Goal: Find specific page/section: Find specific page/section

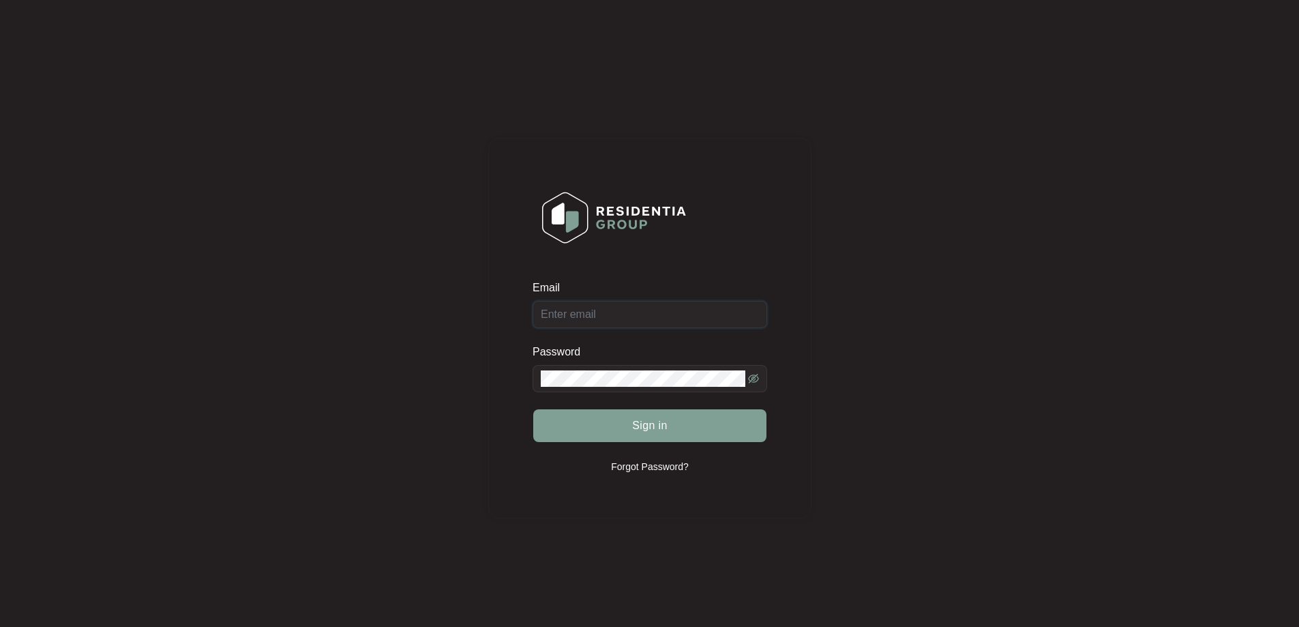
type input "[EMAIL_ADDRESS][DOMAIN_NAME]"
click at [672, 428] on button "Sign in" at bounding box center [649, 425] width 233 height 33
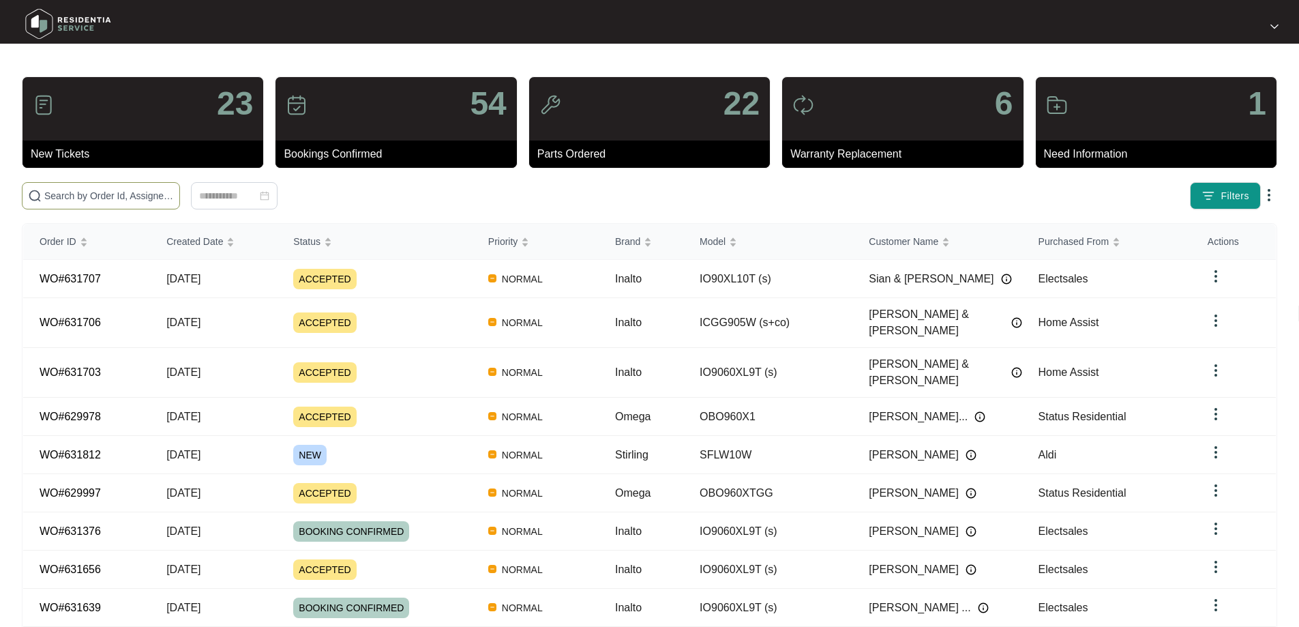
click at [169, 196] on input "text" at bounding box center [109, 195] width 130 height 15
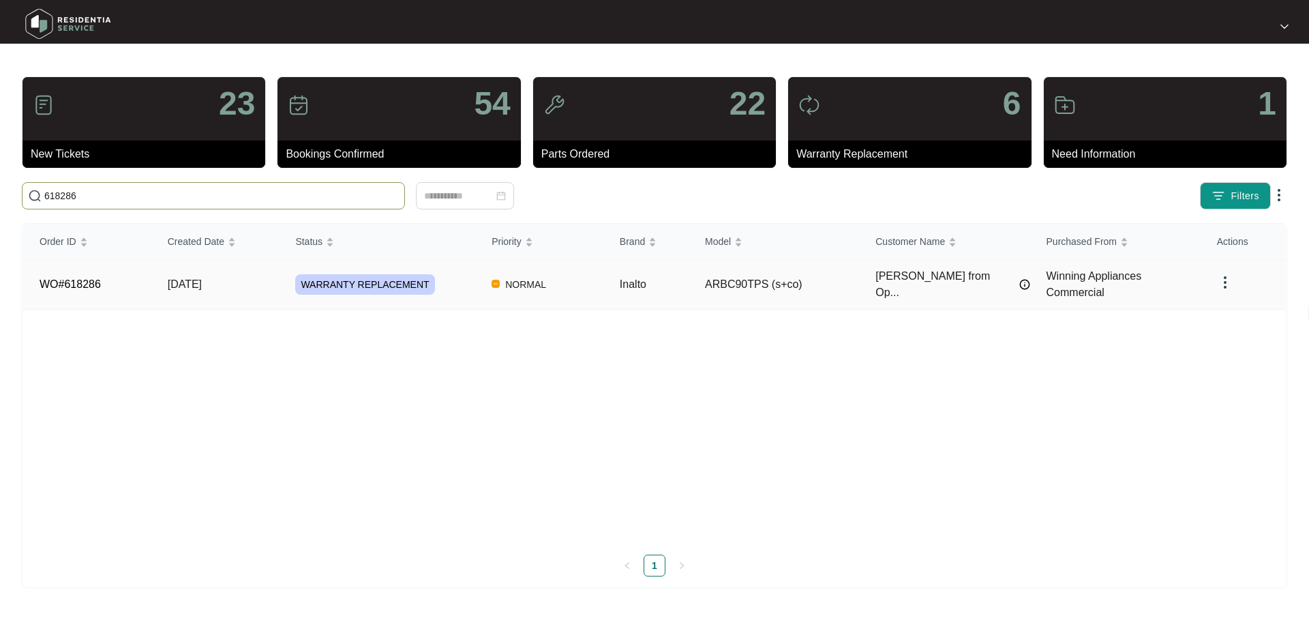
type input "618286"
click at [591, 286] on td "NORMAL" at bounding box center [539, 285] width 128 height 50
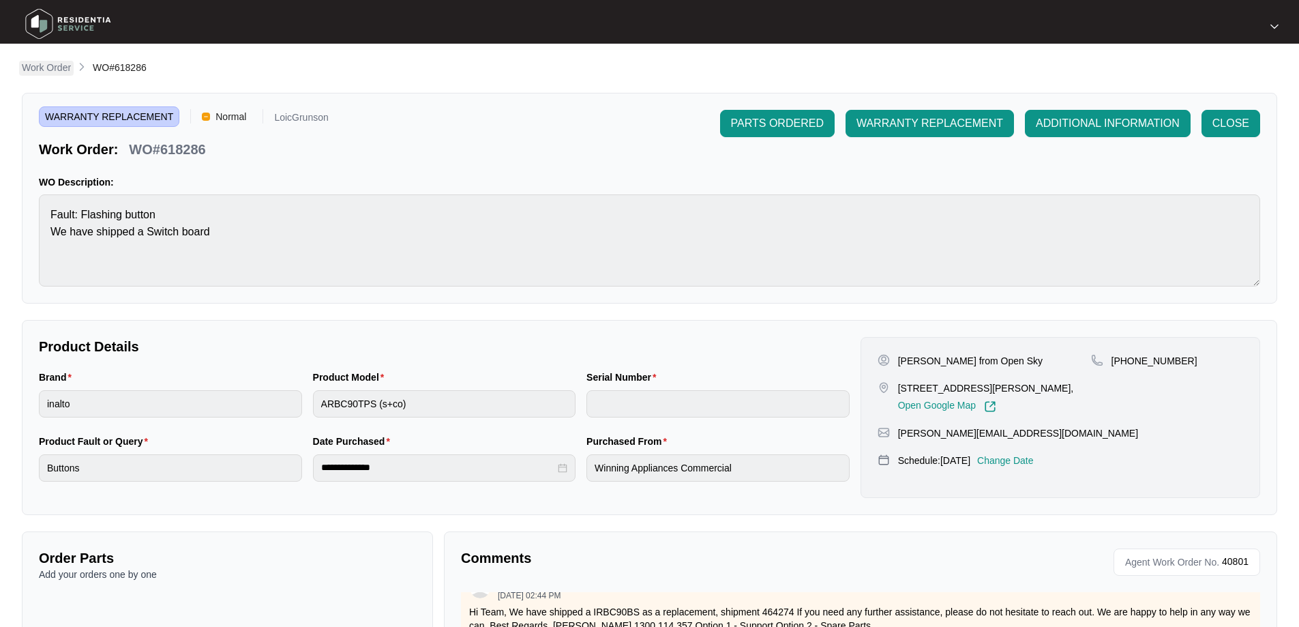
click at [50, 64] on p "Work Order" at bounding box center [46, 68] width 49 height 14
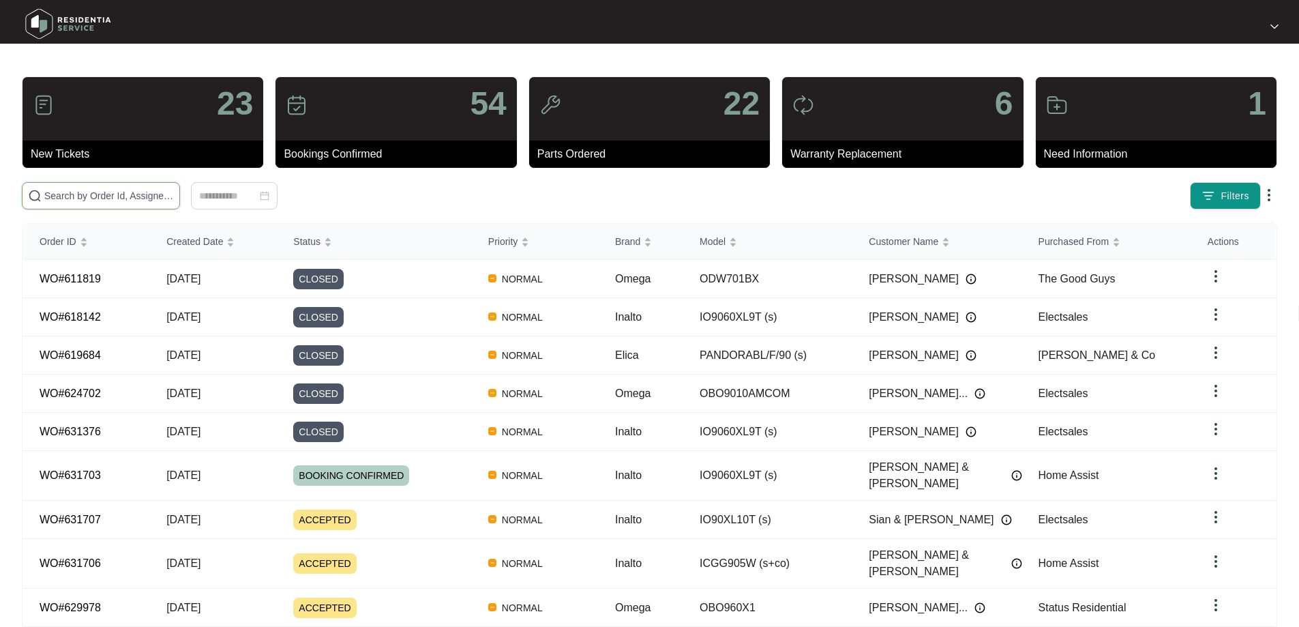
click at [166, 195] on input "text" at bounding box center [109, 195] width 130 height 15
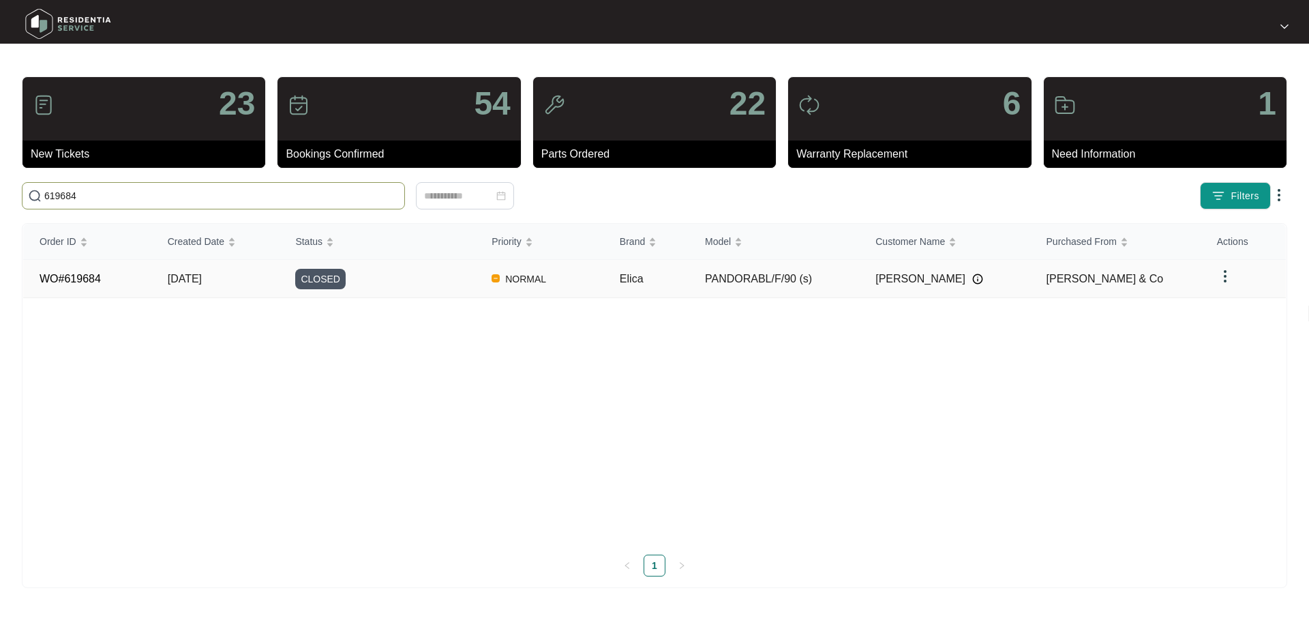
type input "619684"
click at [399, 274] on div "CLOSED" at bounding box center [385, 279] width 180 height 20
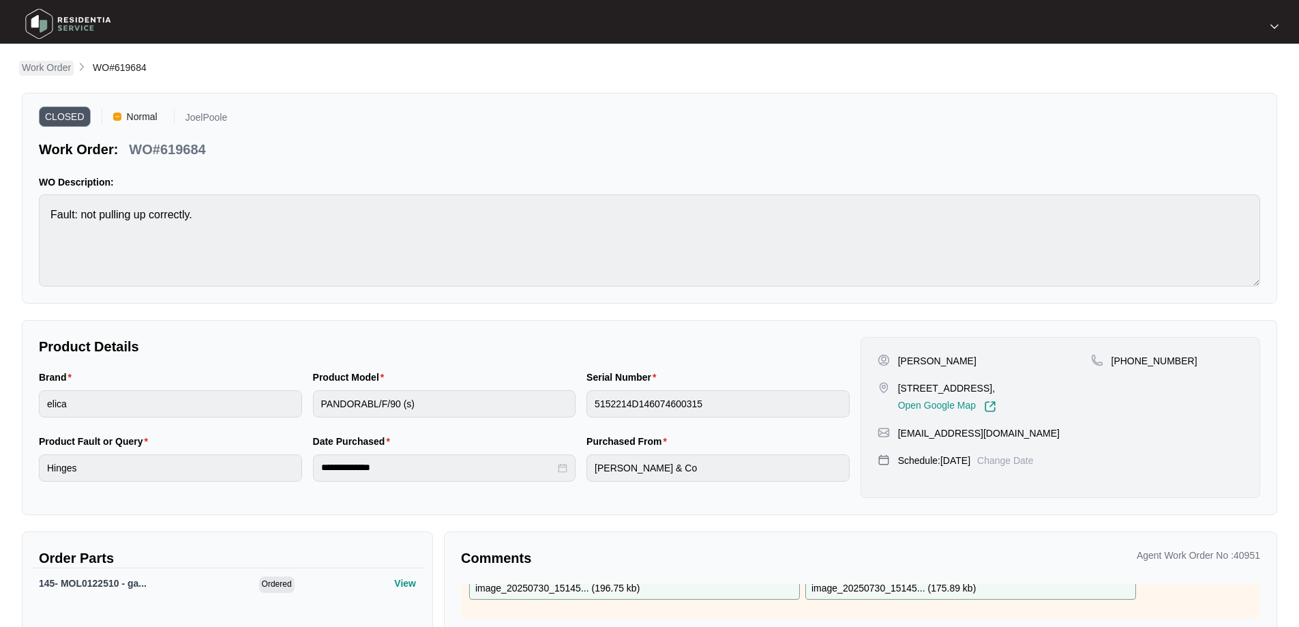
click at [57, 64] on p "Work Order" at bounding box center [46, 68] width 49 height 14
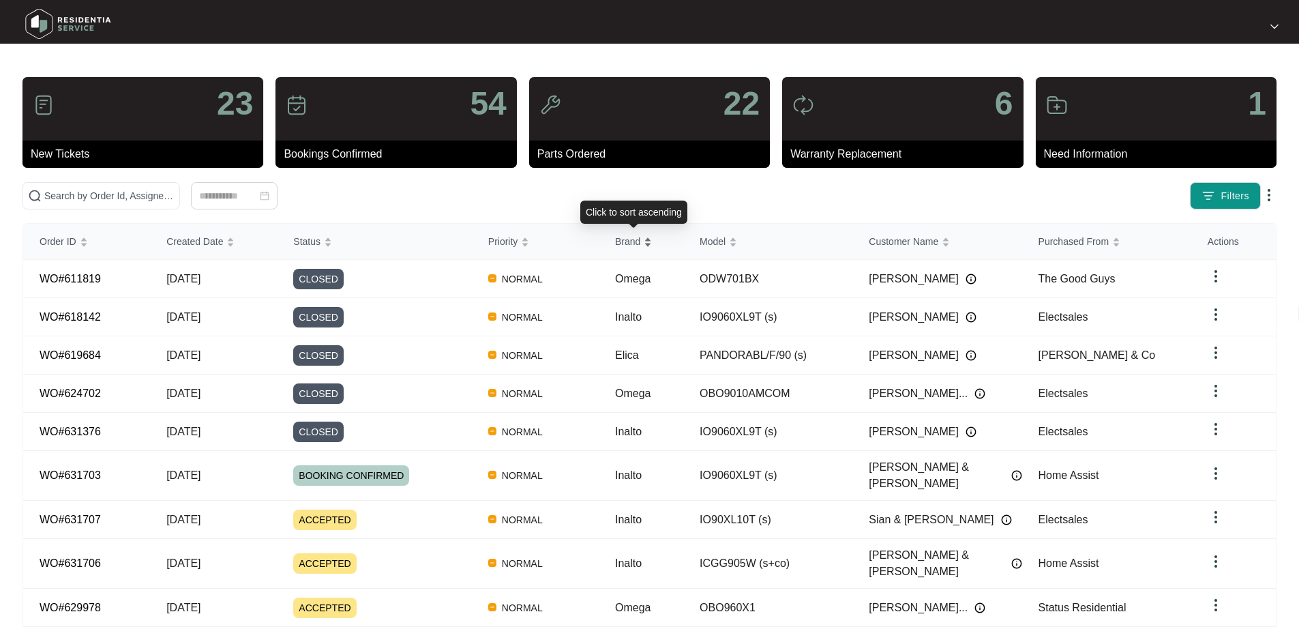
click at [628, 248] on span "Brand" at bounding box center [627, 241] width 25 height 15
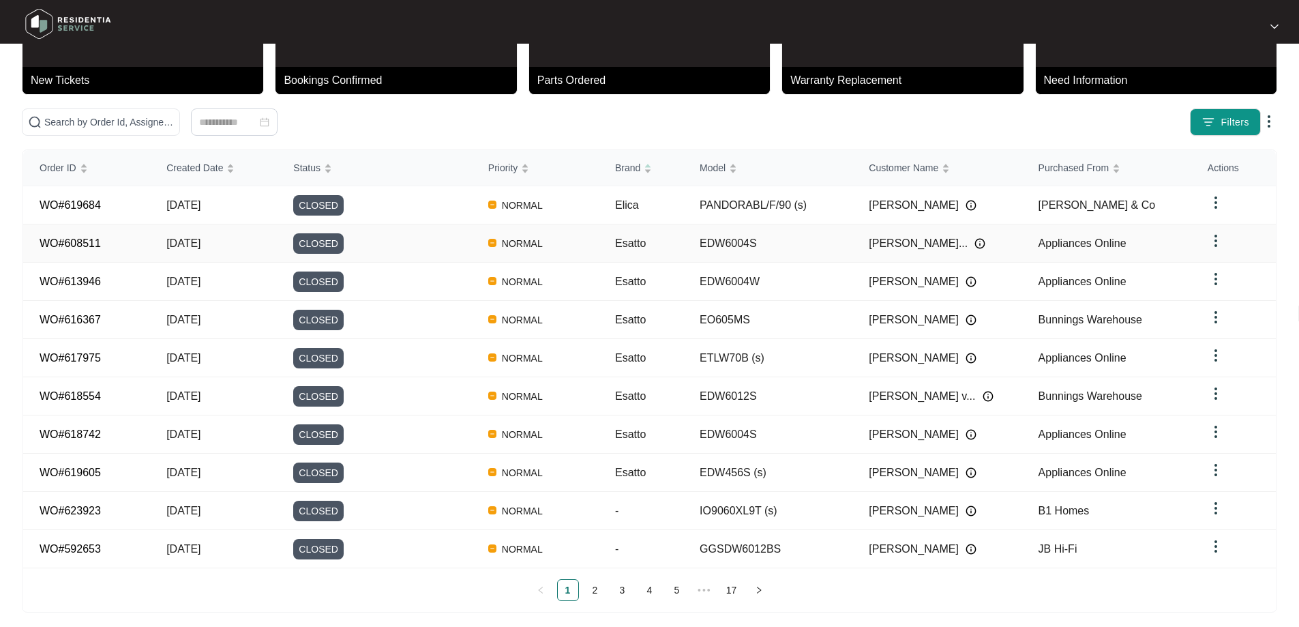
scroll to position [74, 0]
click at [591, 586] on link "2" at bounding box center [595, 589] width 20 height 20
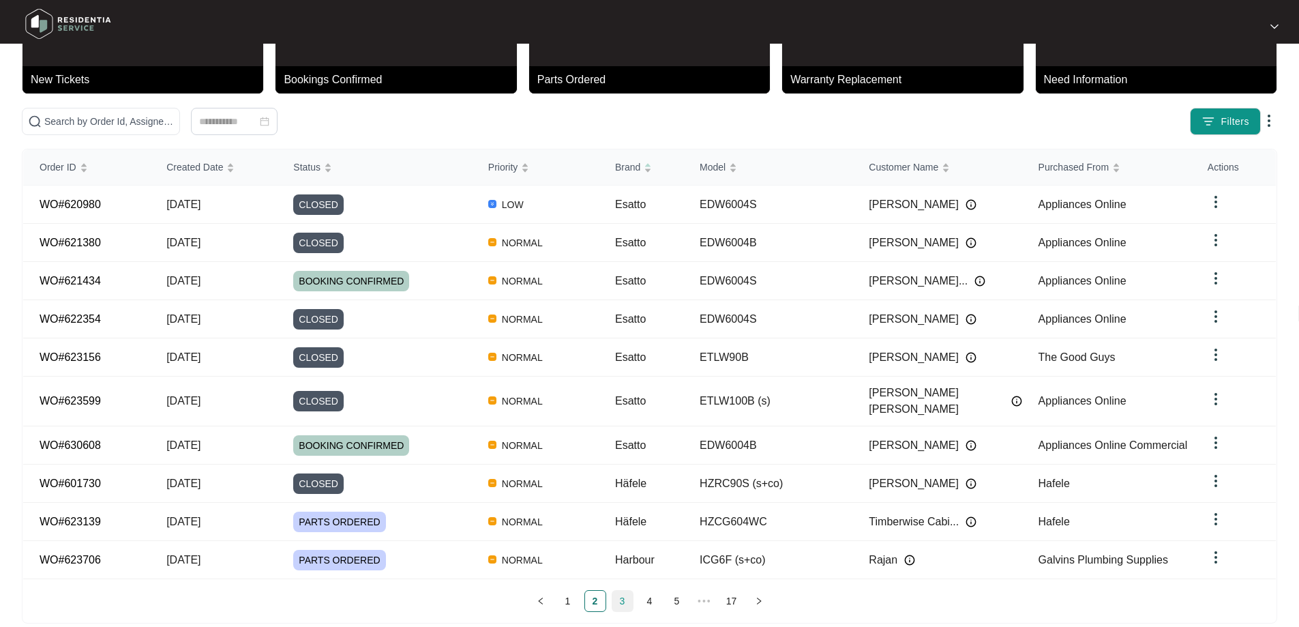
click at [618, 591] on link "3" at bounding box center [622, 601] width 20 height 20
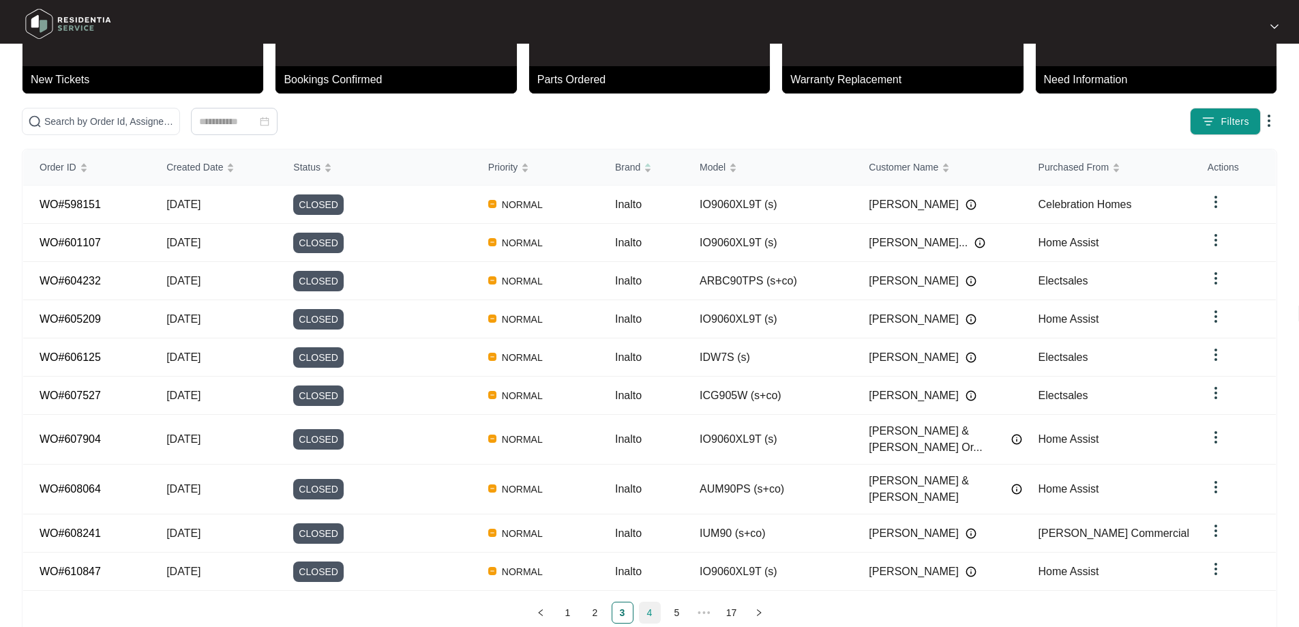
click at [646, 602] on link "4" at bounding box center [650, 612] width 20 height 20
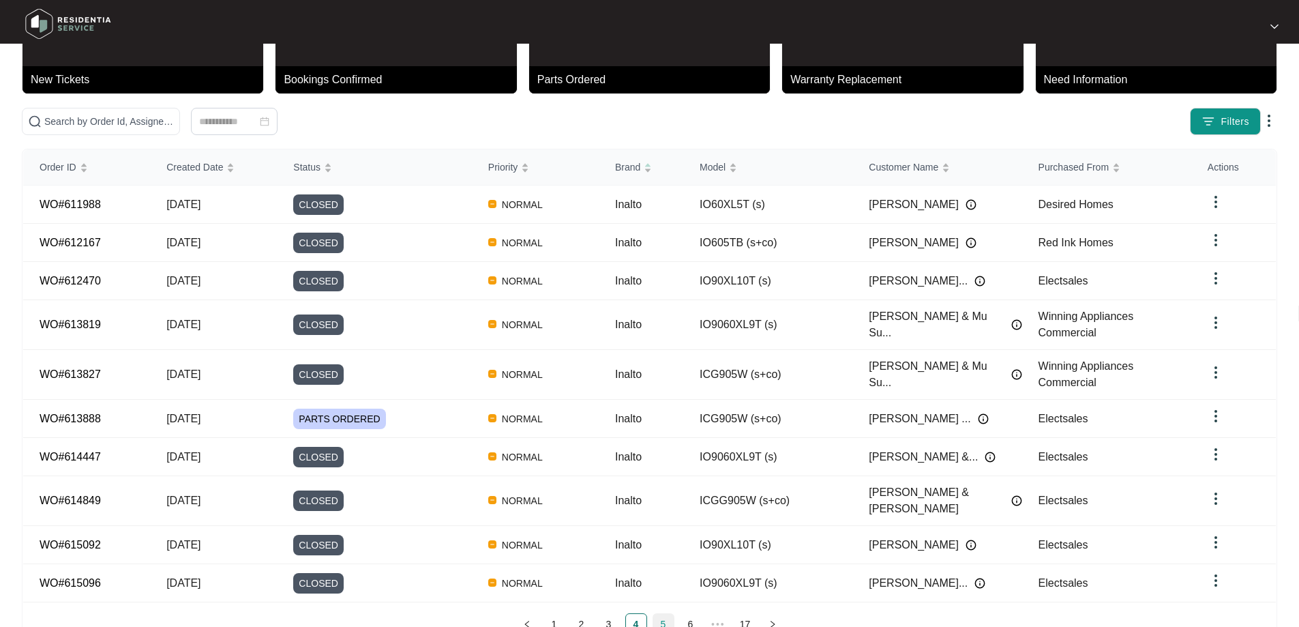
click at [663, 614] on link "5" at bounding box center [663, 624] width 20 height 20
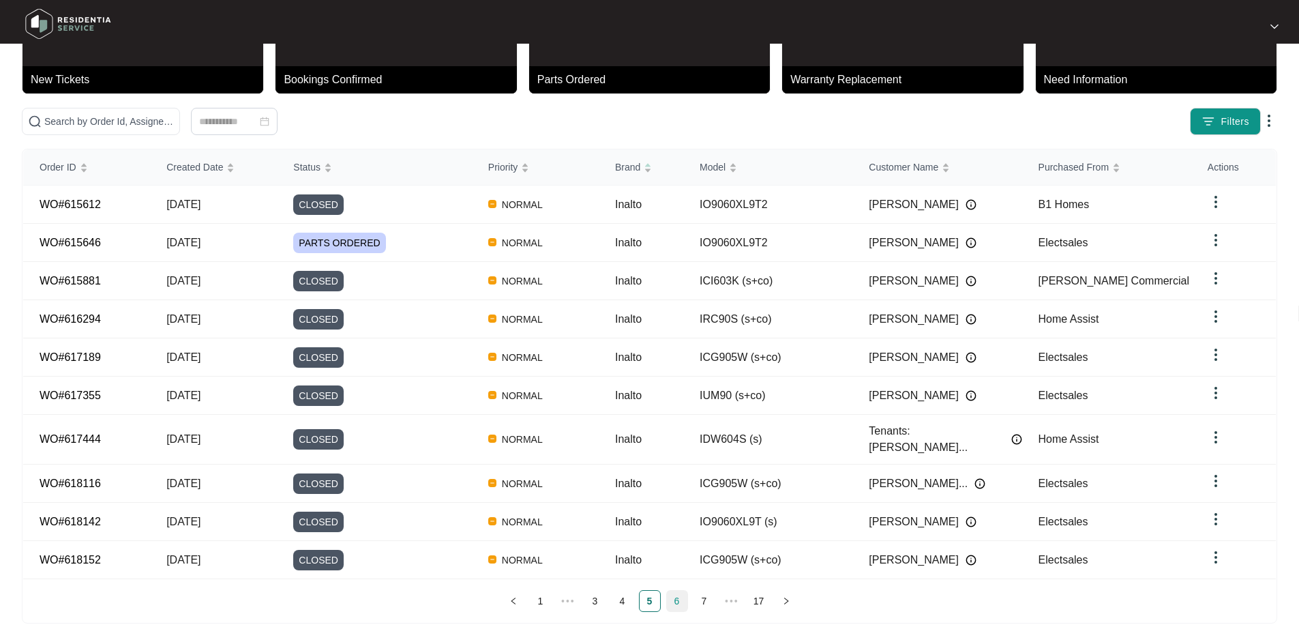
click at [677, 591] on link "6" at bounding box center [677, 601] width 20 height 20
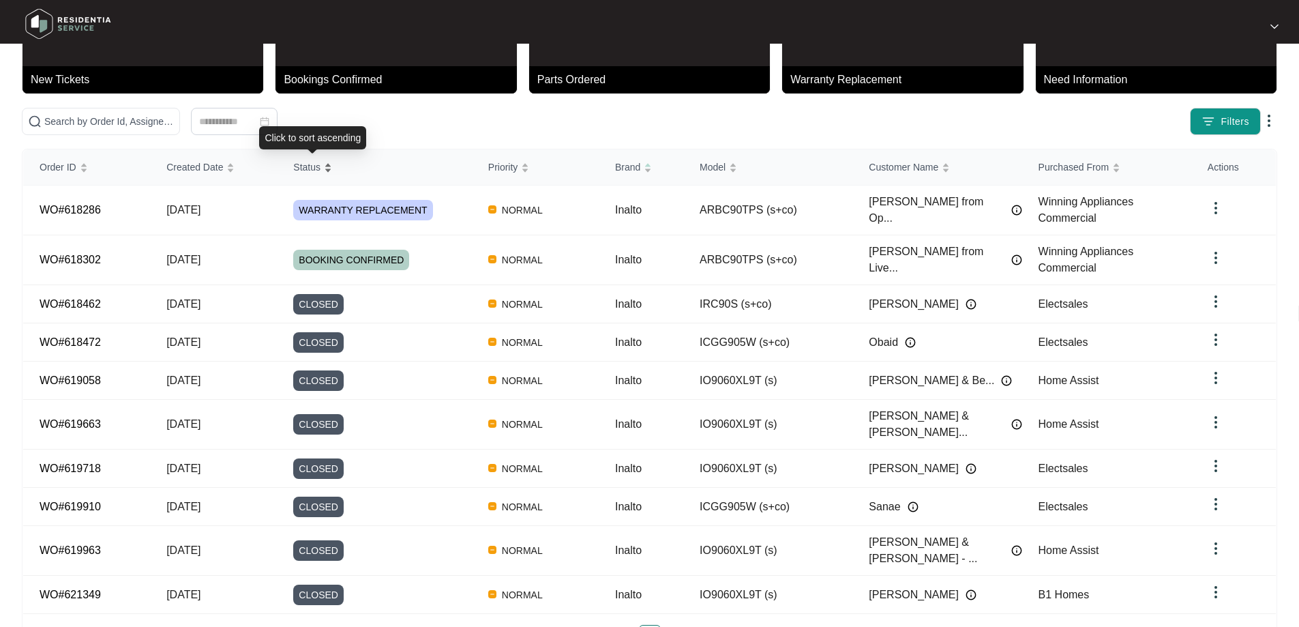
click at [305, 163] on span "Status" at bounding box center [306, 167] width 27 height 15
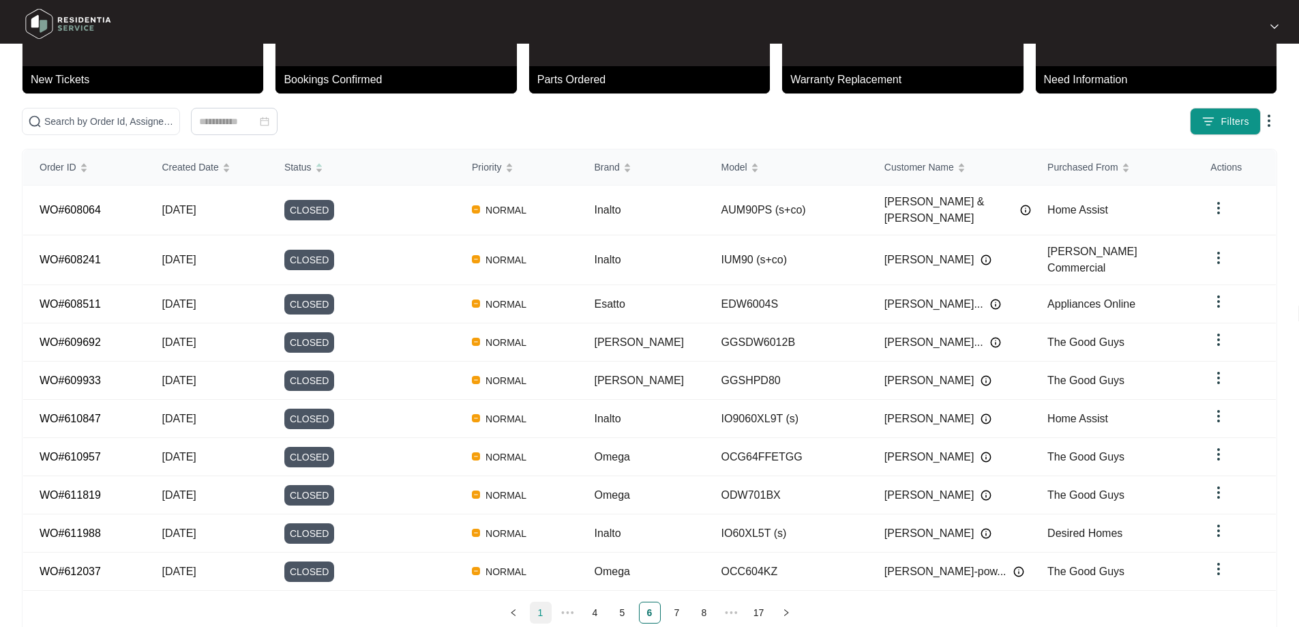
click at [541, 602] on link "1" at bounding box center [541, 612] width 20 height 20
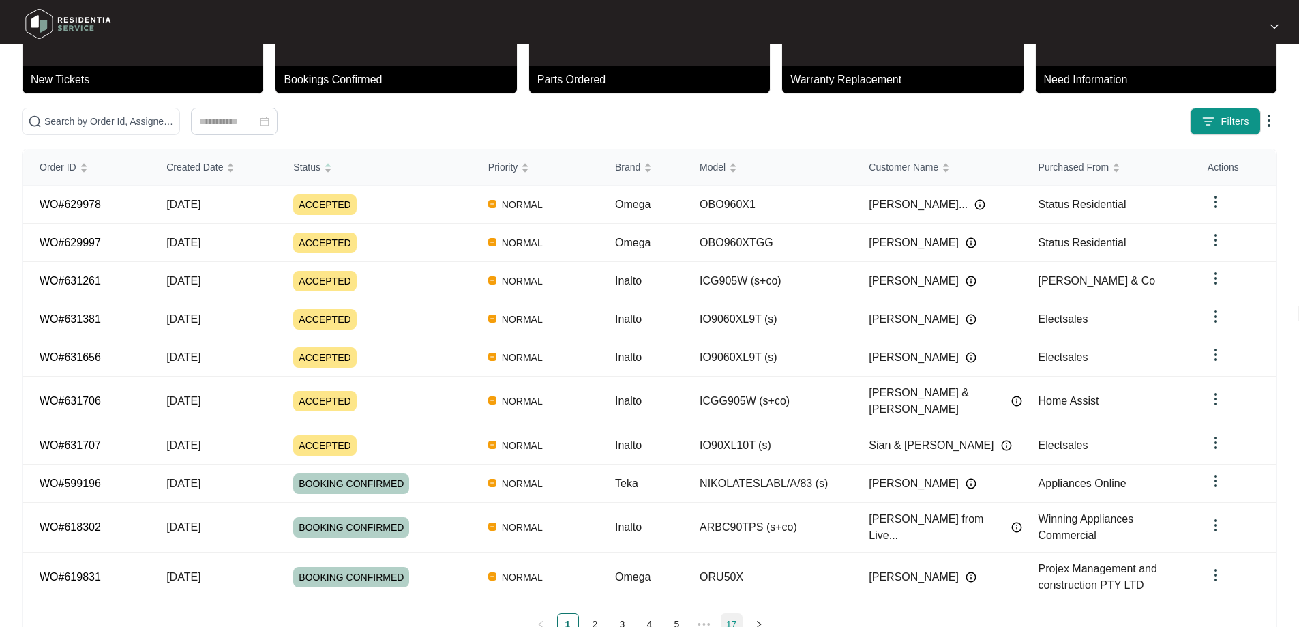
click at [733, 614] on link "17" at bounding box center [732, 624] width 20 height 20
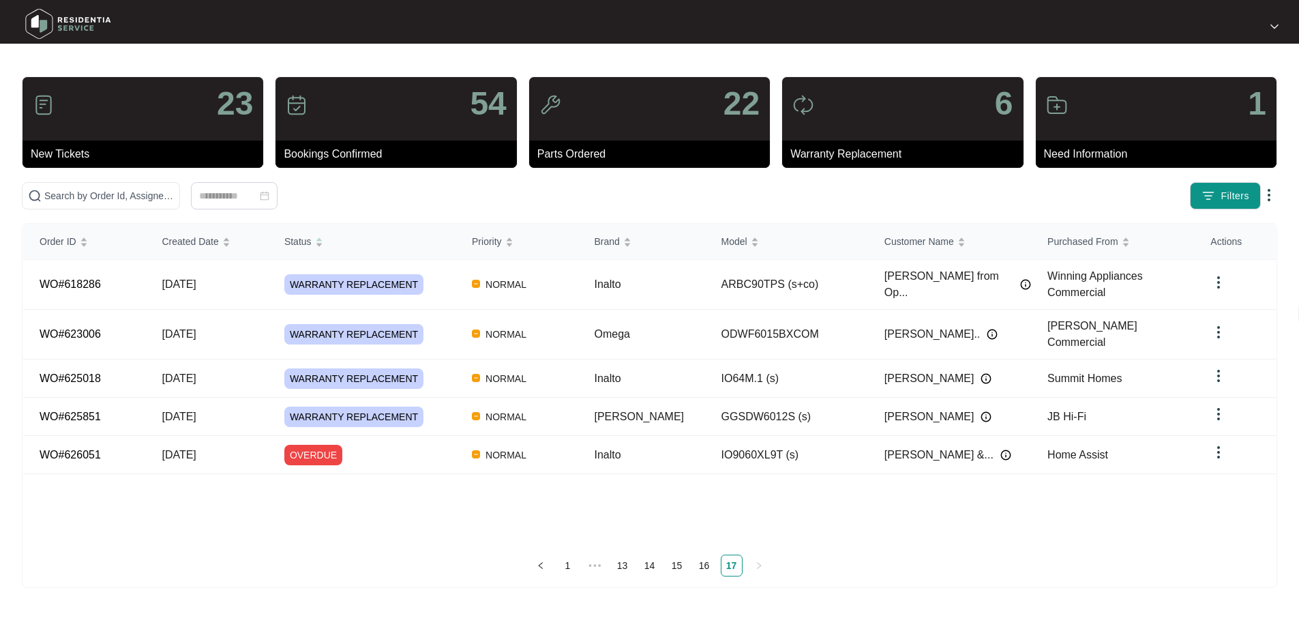
scroll to position [0, 0]
click at [396, 332] on span "WARRANTY REPLACEMENT" at bounding box center [355, 334] width 139 height 20
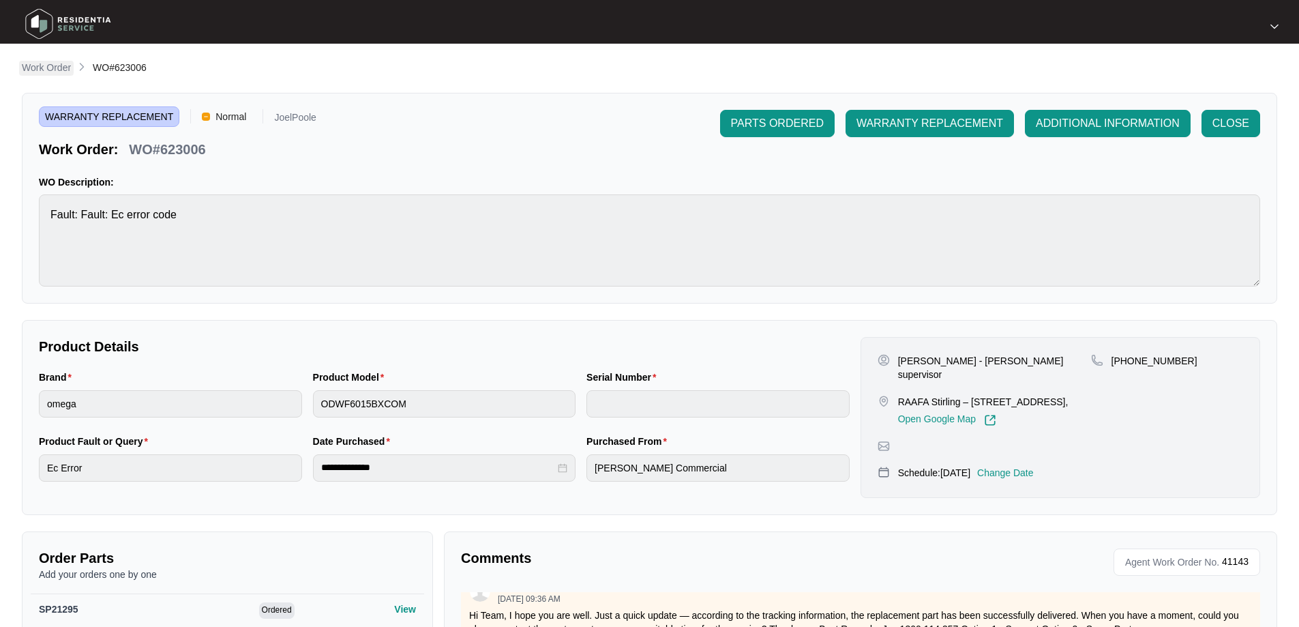
click at [44, 70] on p "Work Order" at bounding box center [46, 68] width 49 height 14
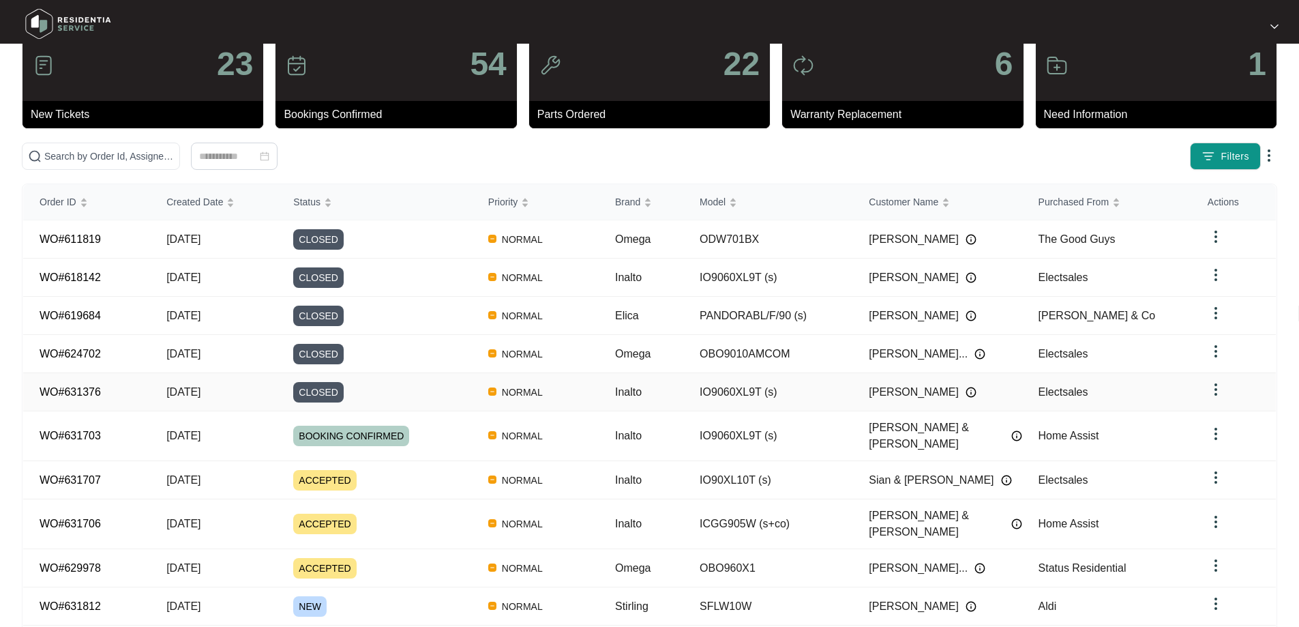
scroll to position [74, 0]
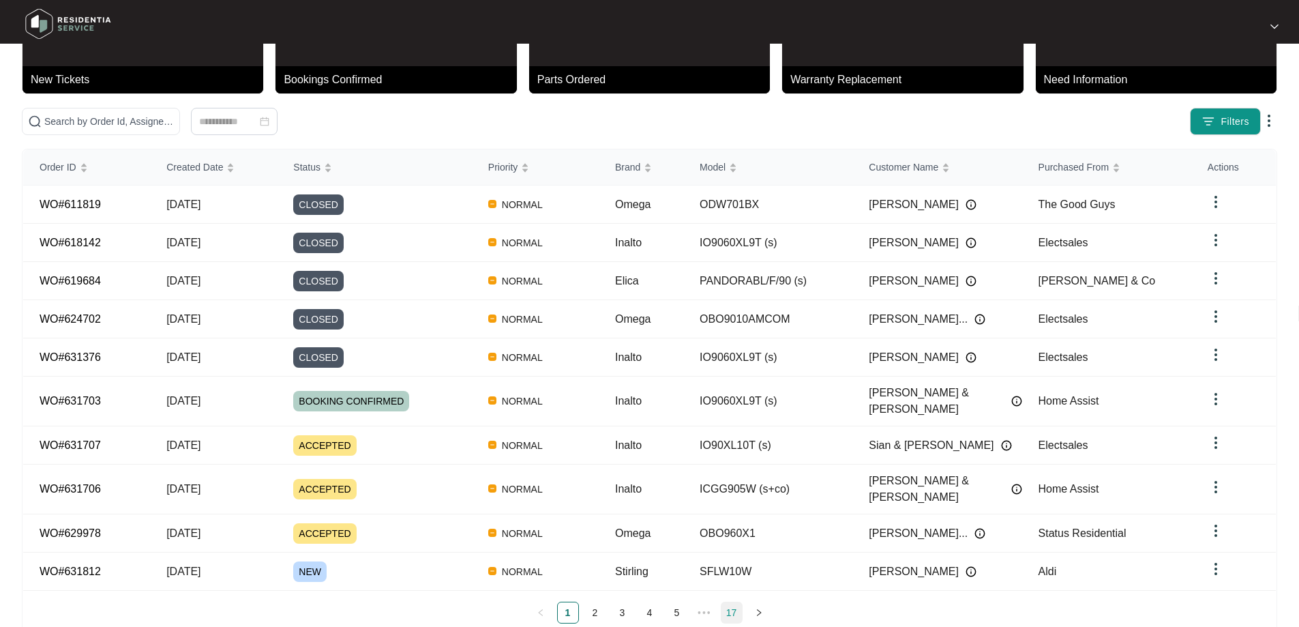
click at [732, 602] on link "17" at bounding box center [732, 612] width 20 height 20
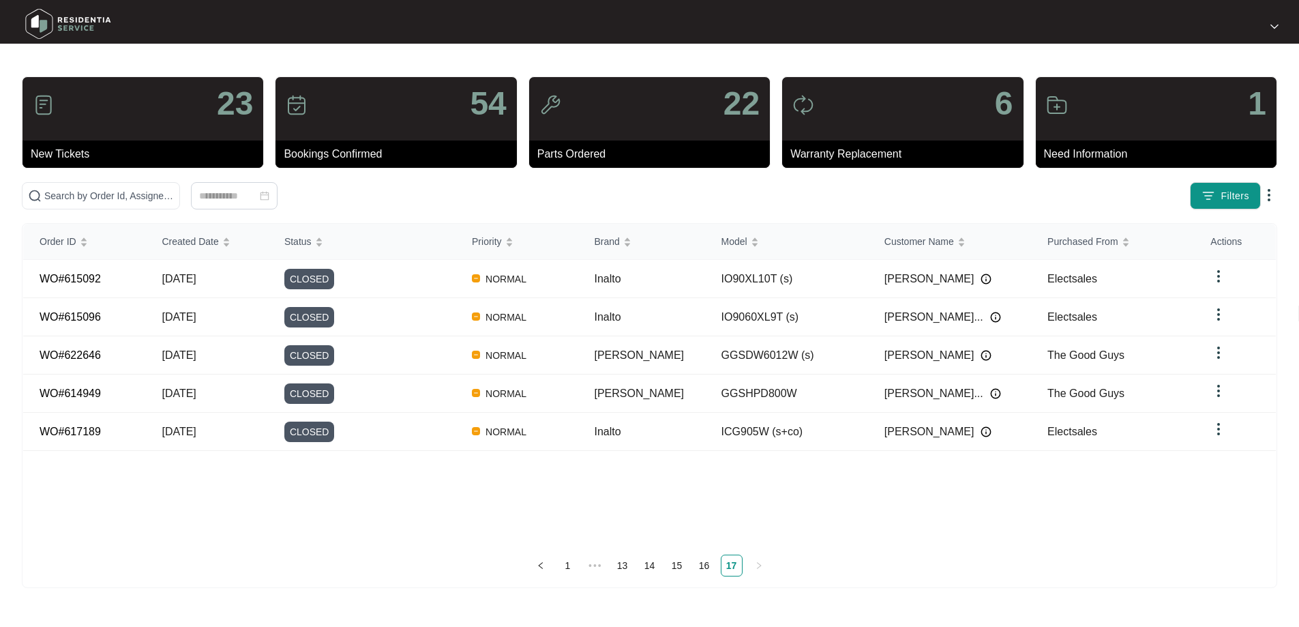
scroll to position [0, 0]
click at [713, 567] on link "16" at bounding box center [709, 565] width 20 height 20
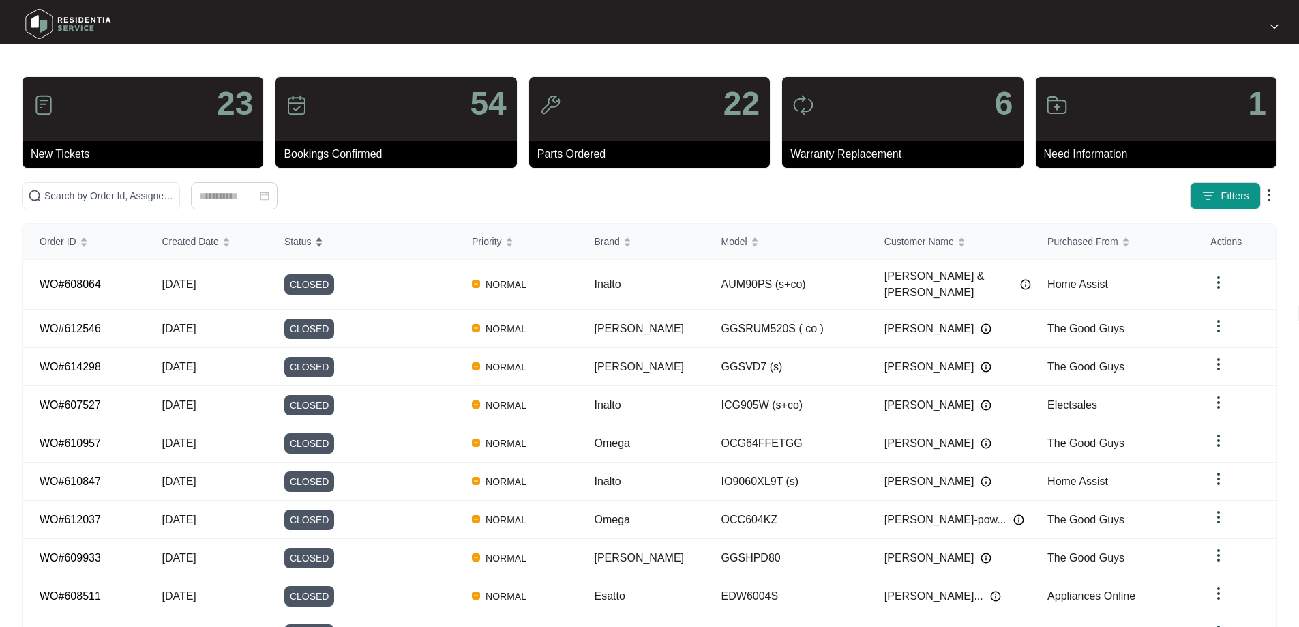
click at [313, 250] on div "Status" at bounding box center [303, 241] width 39 height 19
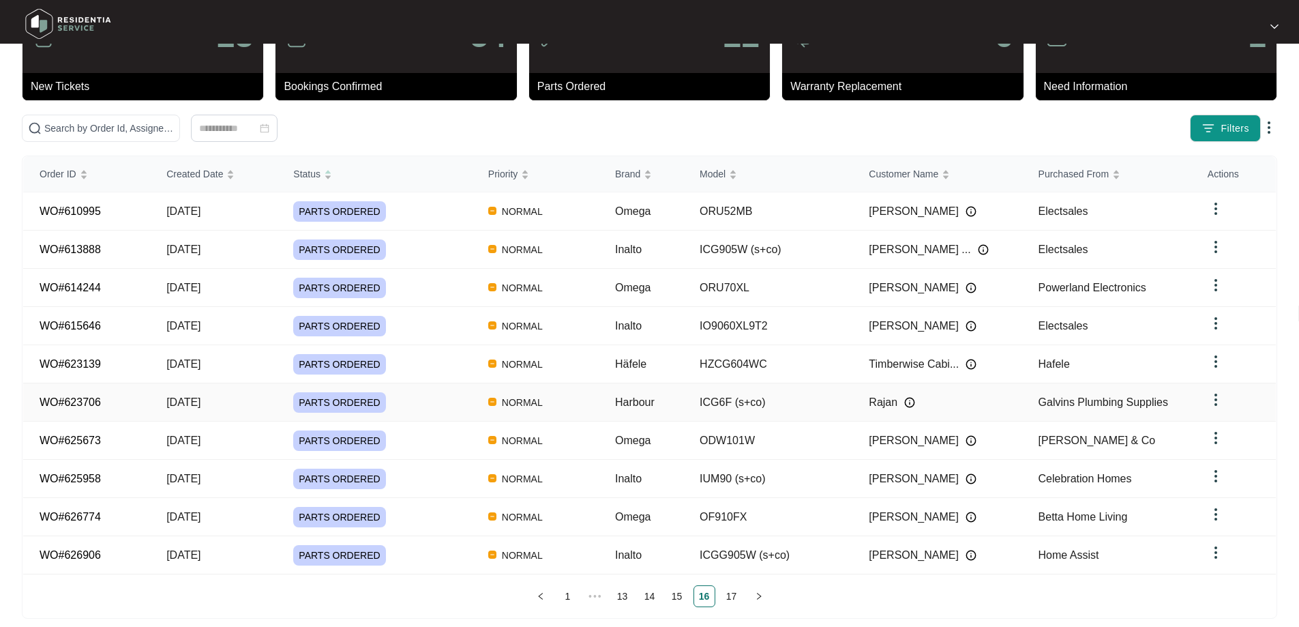
scroll to position [74, 0]
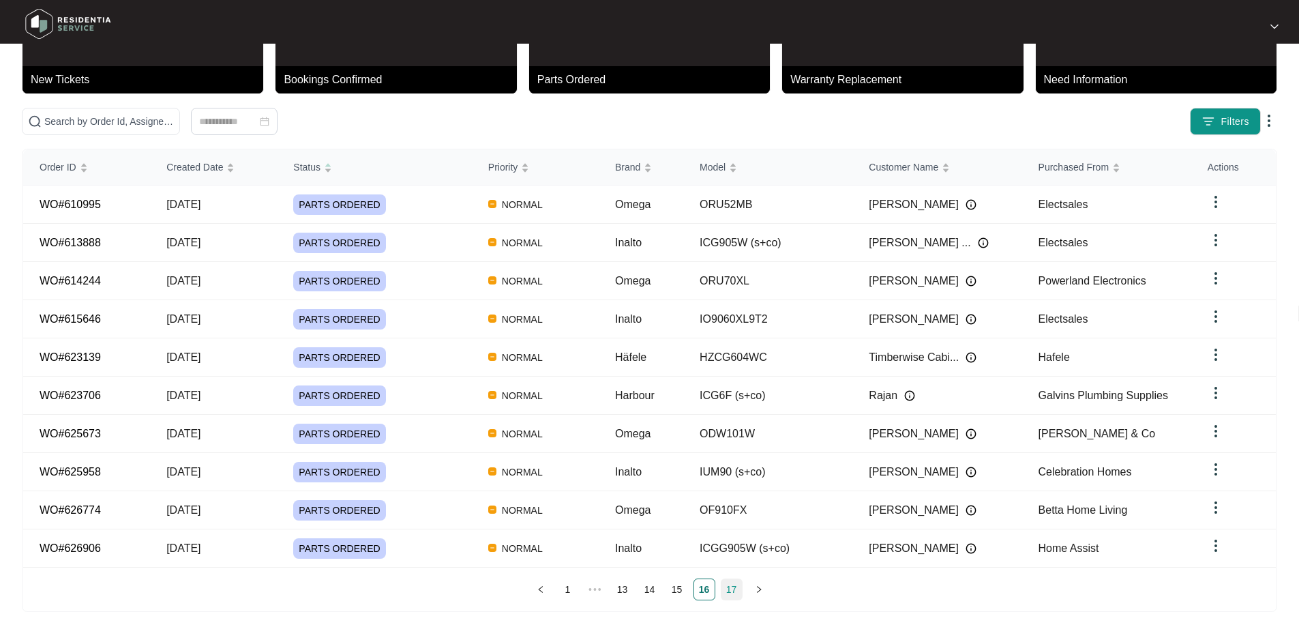
click at [724, 582] on link "17" at bounding box center [732, 589] width 20 height 20
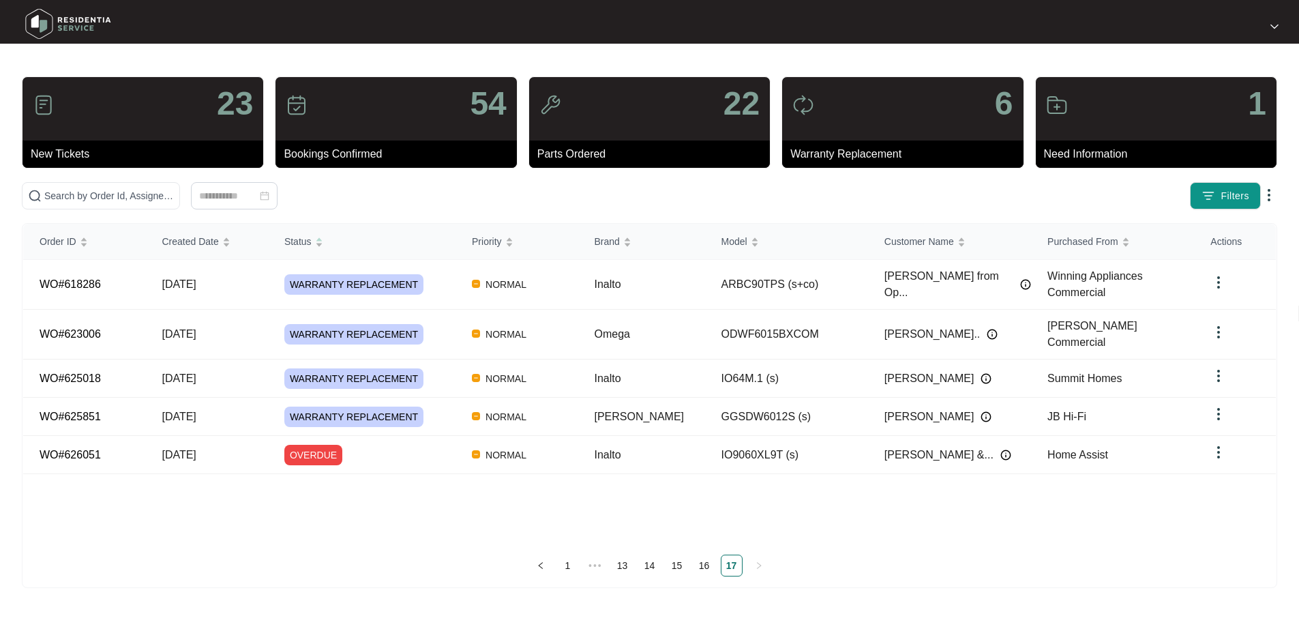
scroll to position [0, 0]
click at [711, 569] on link "16" at bounding box center [709, 565] width 20 height 20
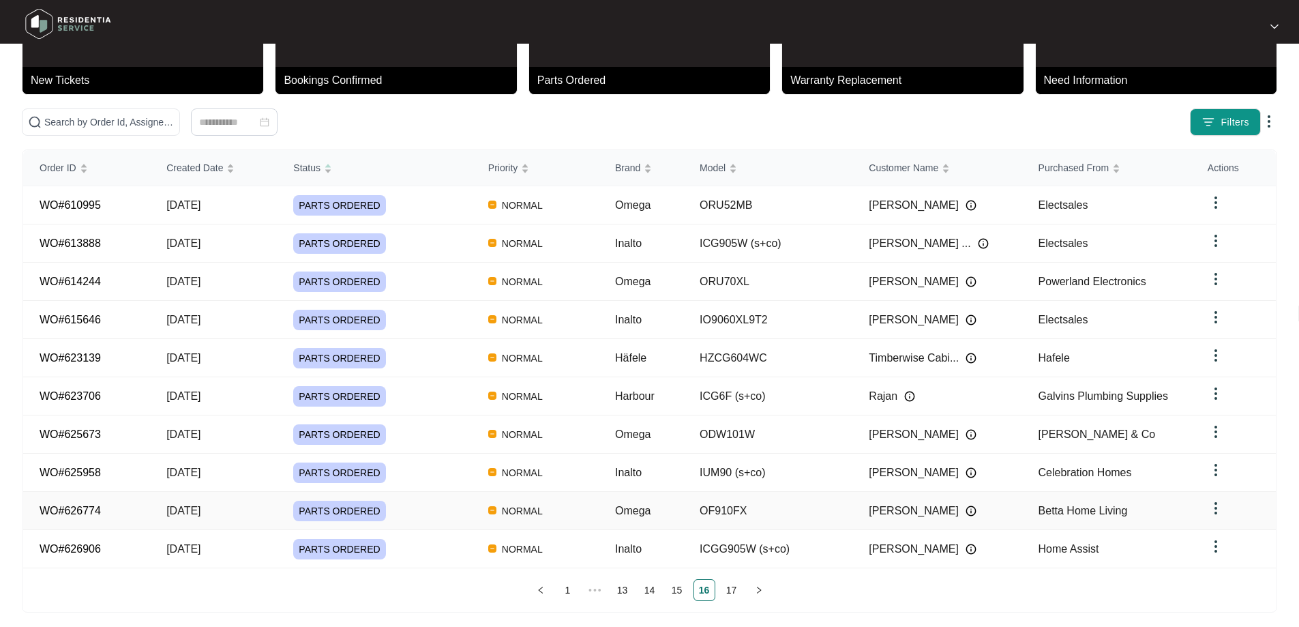
scroll to position [74, 0]
click at [727, 587] on link "17" at bounding box center [732, 589] width 20 height 20
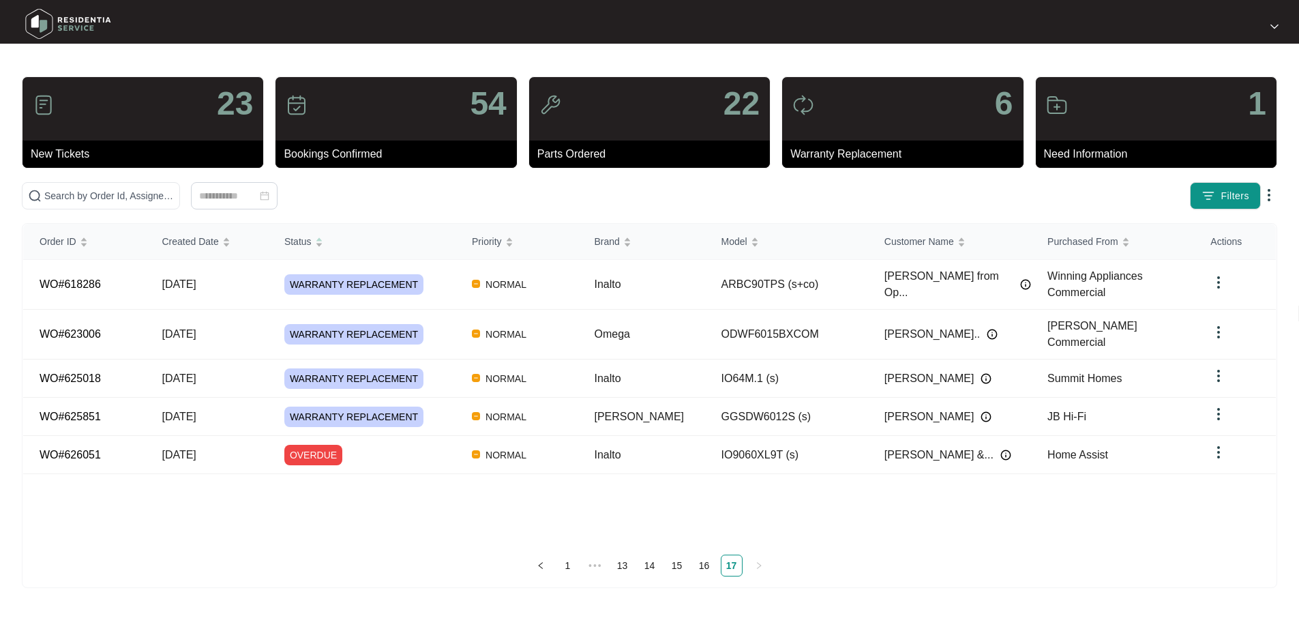
scroll to position [0, 0]
click at [636, 375] on td "Inalto" at bounding box center [646, 378] width 128 height 38
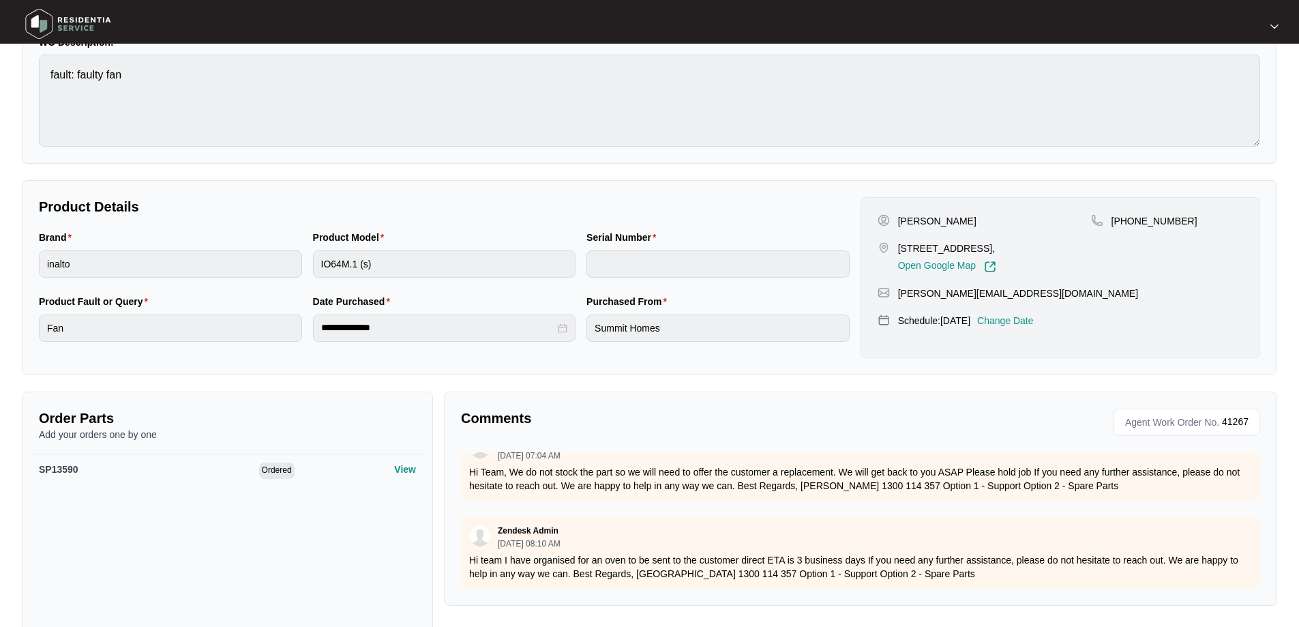
scroll to position [136, 0]
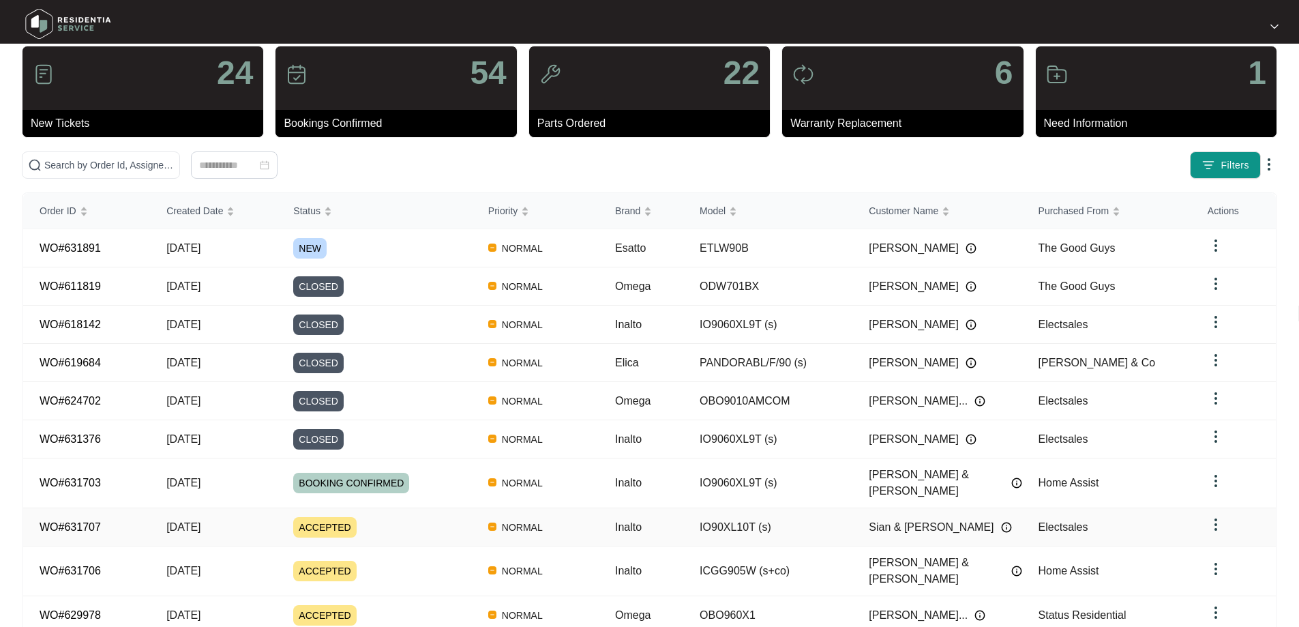
scroll to position [74, 0]
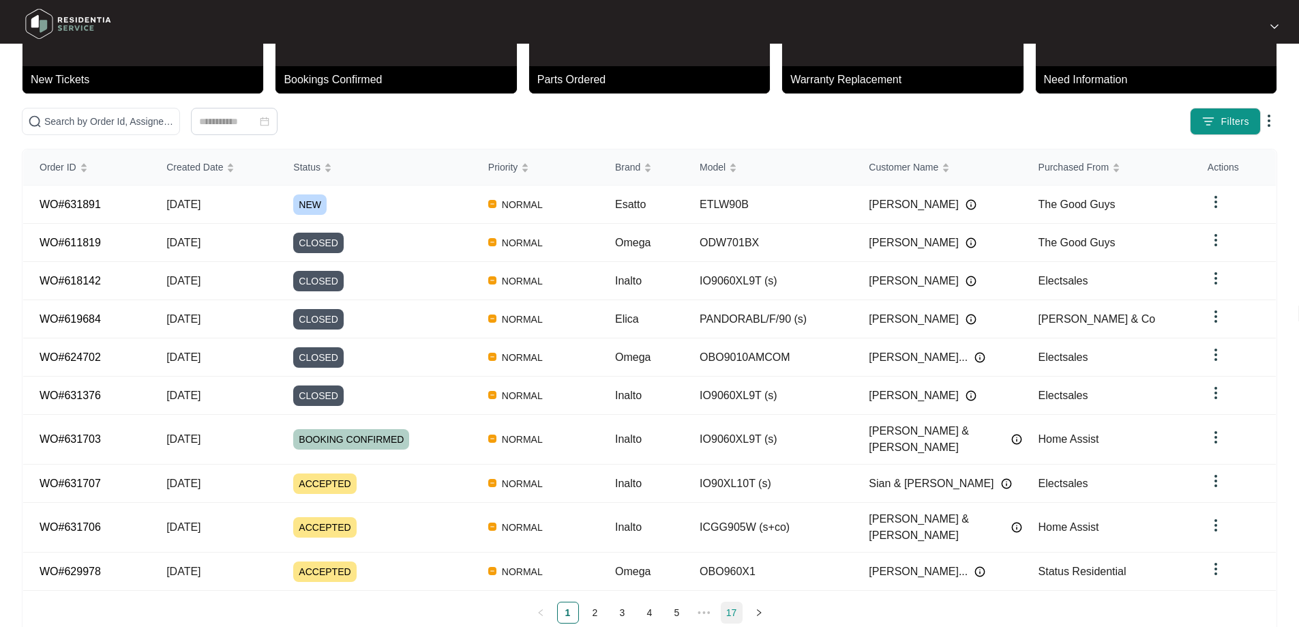
click at [733, 602] on link "17" at bounding box center [732, 612] width 20 height 20
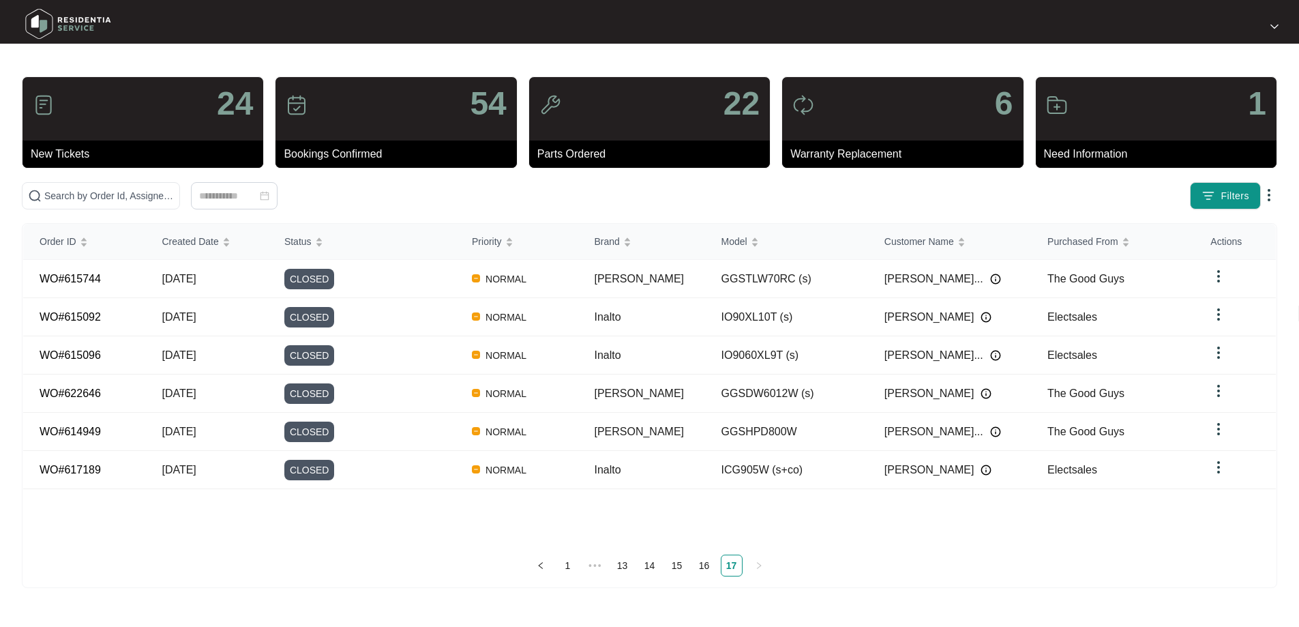
scroll to position [0, 0]
click at [309, 237] on span "Status" at bounding box center [299, 241] width 27 height 15
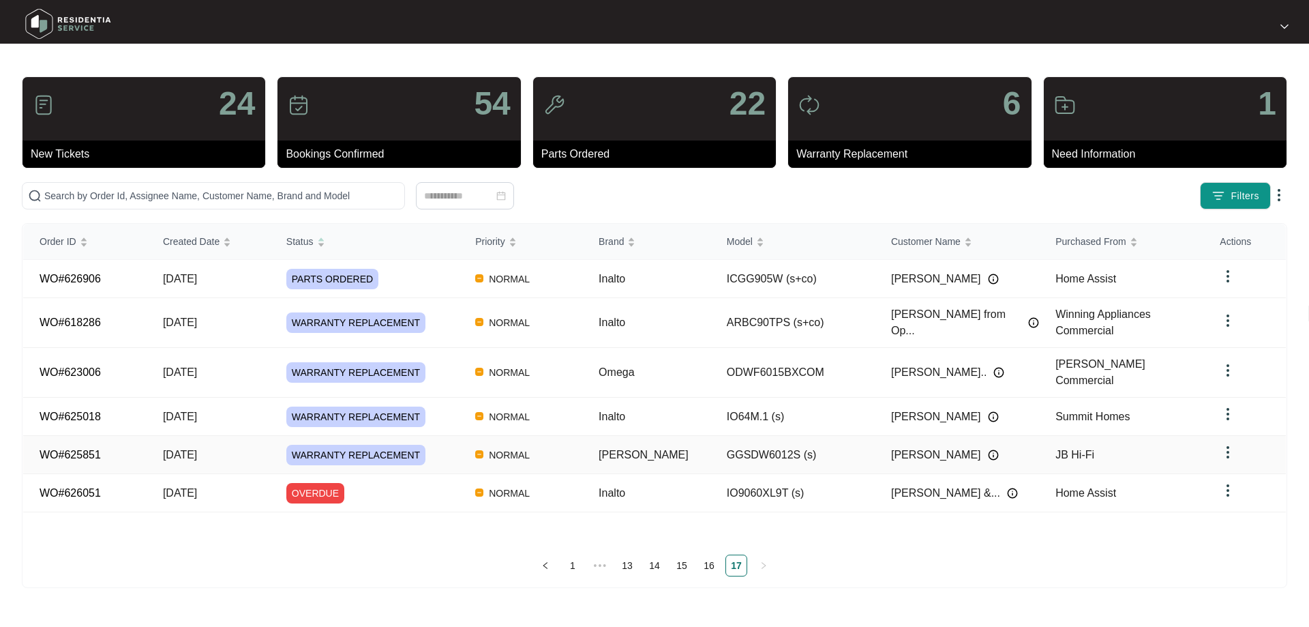
click at [728, 439] on td "GGSDW6012S (s)" at bounding box center [793, 455] width 164 height 38
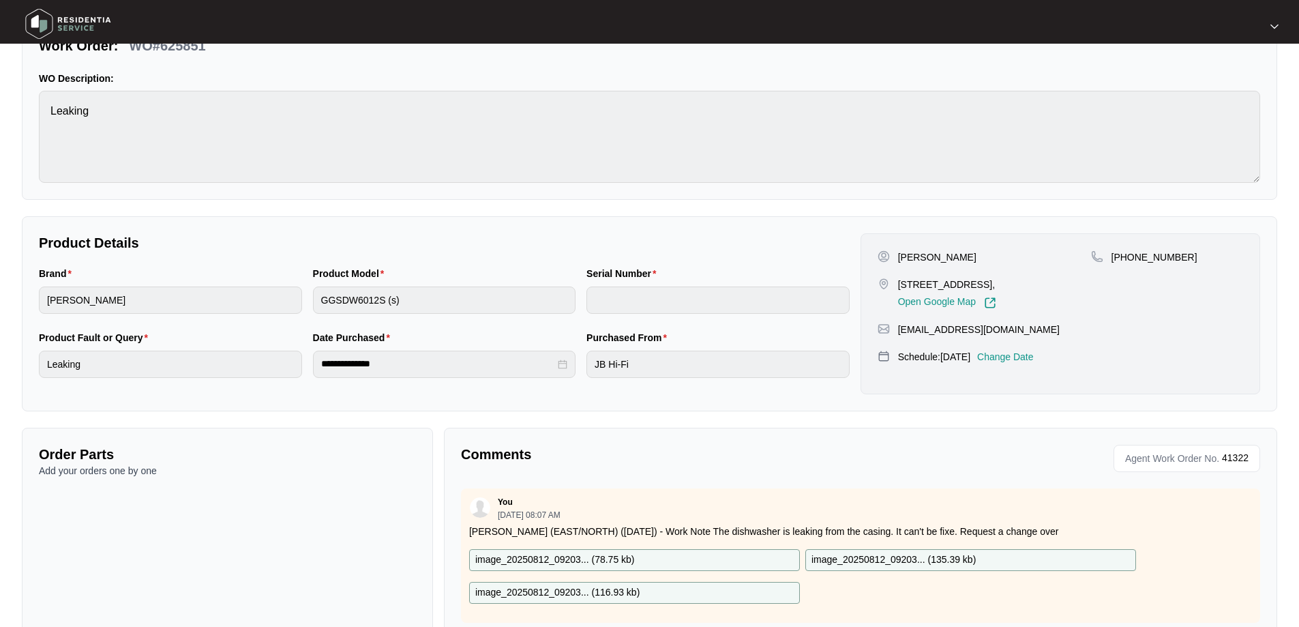
scroll to position [140, 0]
